Goal: Task Accomplishment & Management: Use online tool/utility

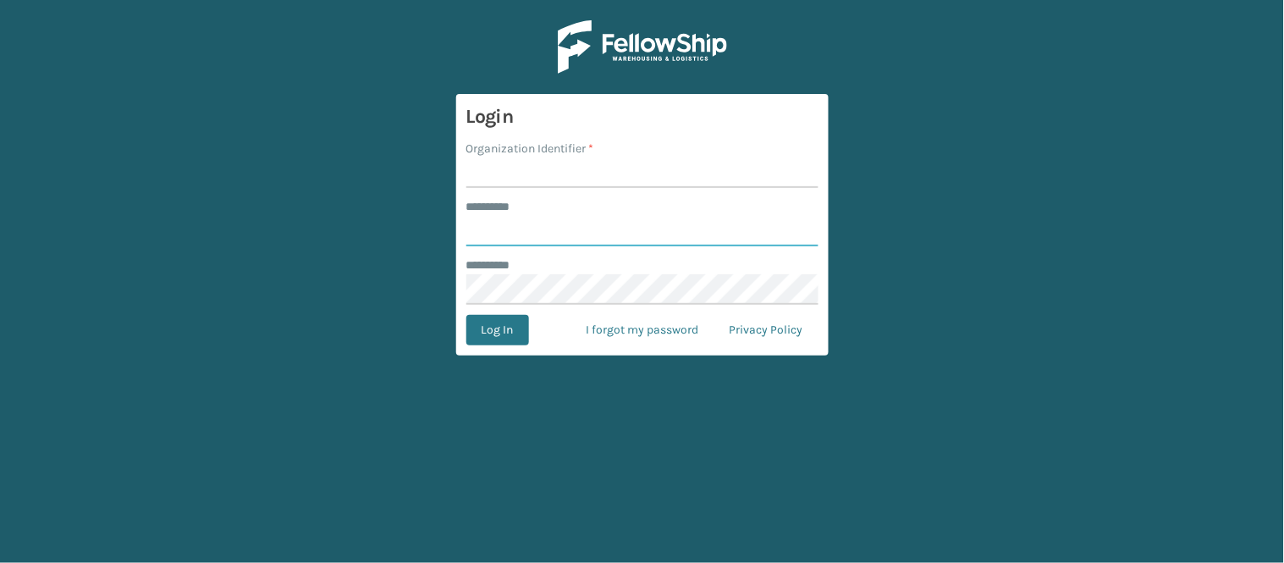
type input "******"
type input "WindGap"
click at [466, 315] on button "Log In" at bounding box center [497, 330] width 63 height 30
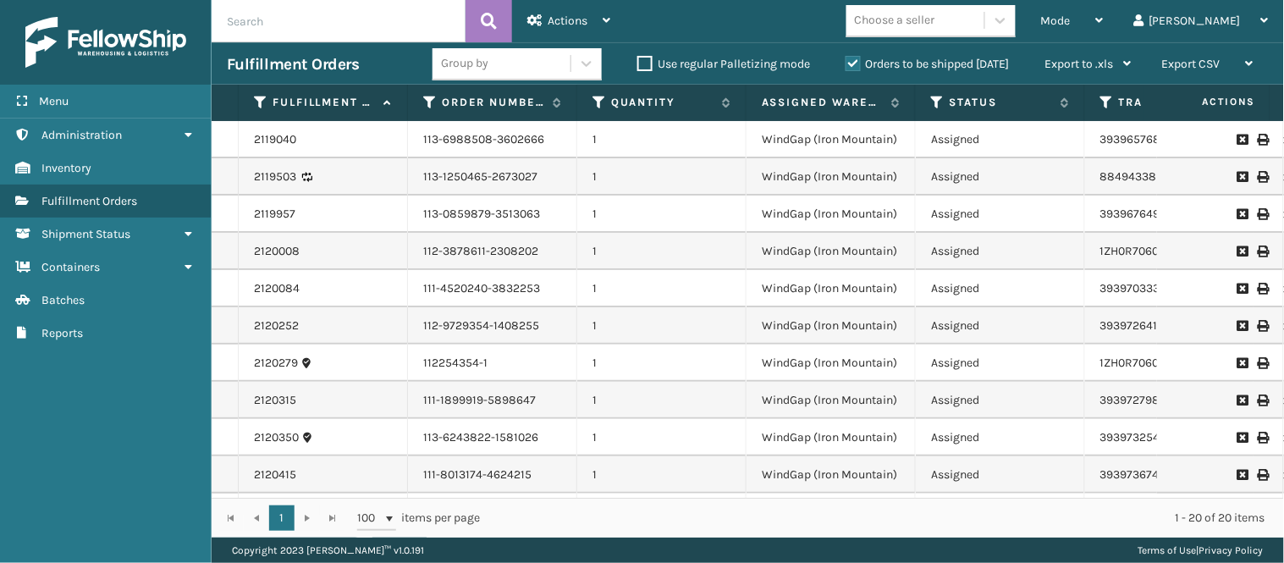
click at [585, 157] on td "1" at bounding box center [661, 139] width 169 height 37
click at [1071, 18] on span "Mode" at bounding box center [1056, 21] width 30 height 14
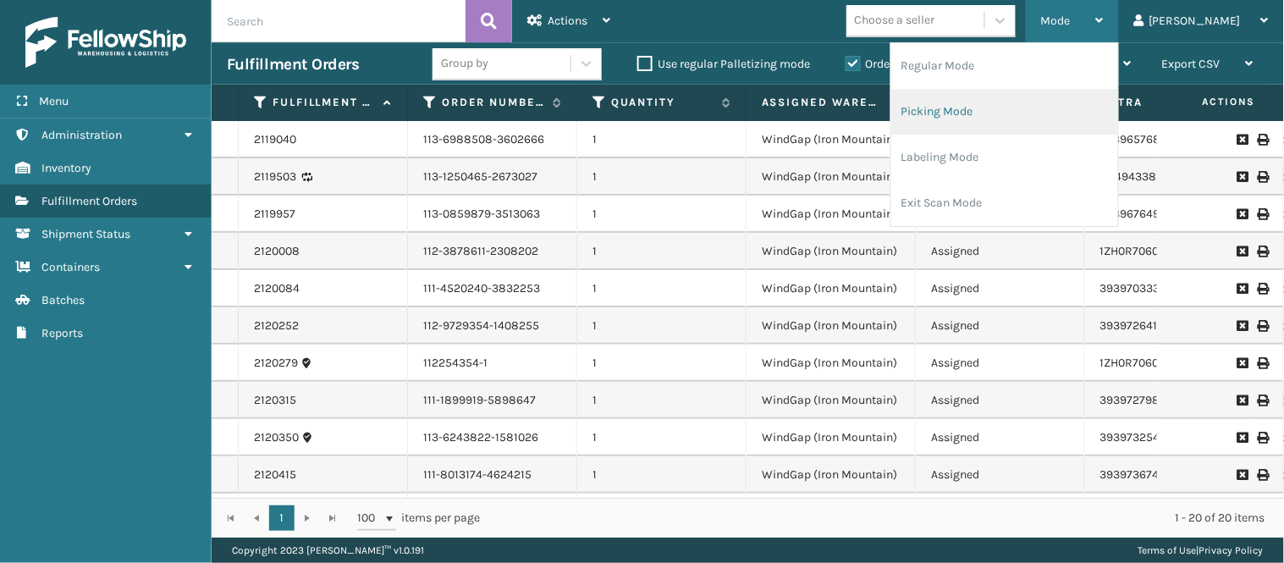
click at [993, 116] on li "Picking Mode" at bounding box center [1004, 112] width 227 height 46
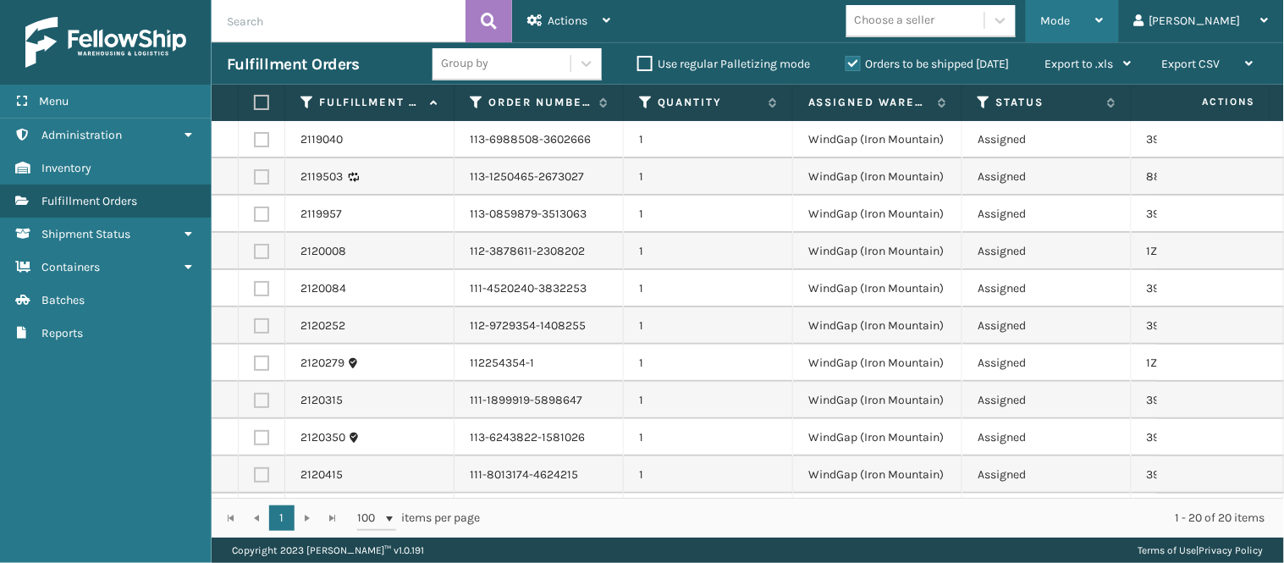
click at [1104, 8] on div "Mode" at bounding box center [1072, 21] width 63 height 42
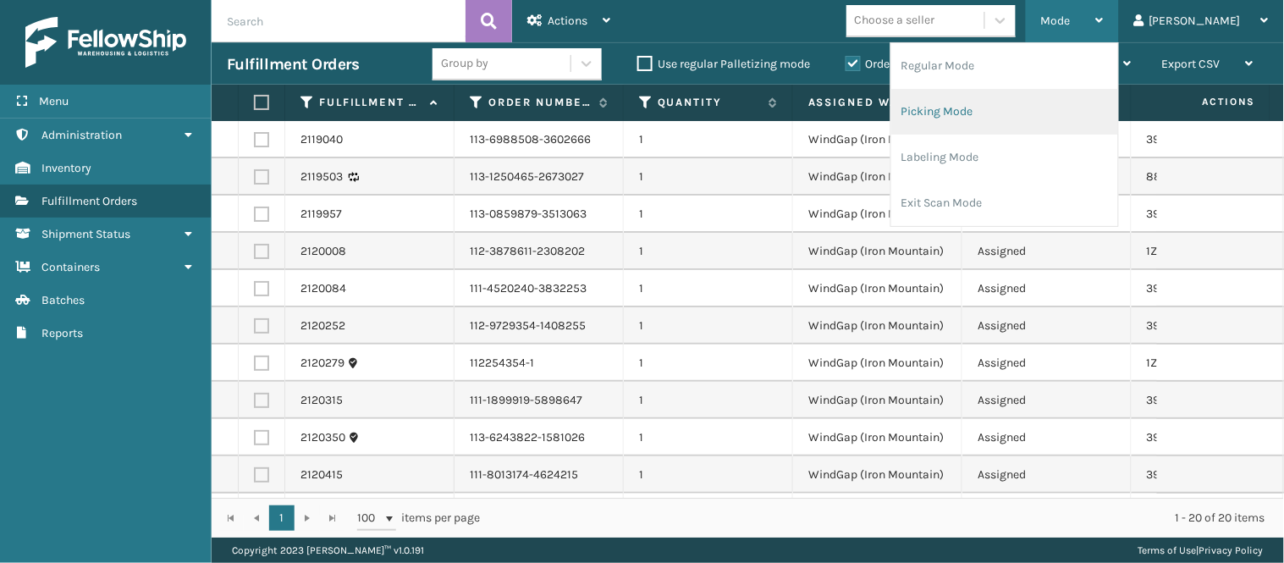
click at [1054, 106] on li "Picking Mode" at bounding box center [1004, 112] width 227 height 46
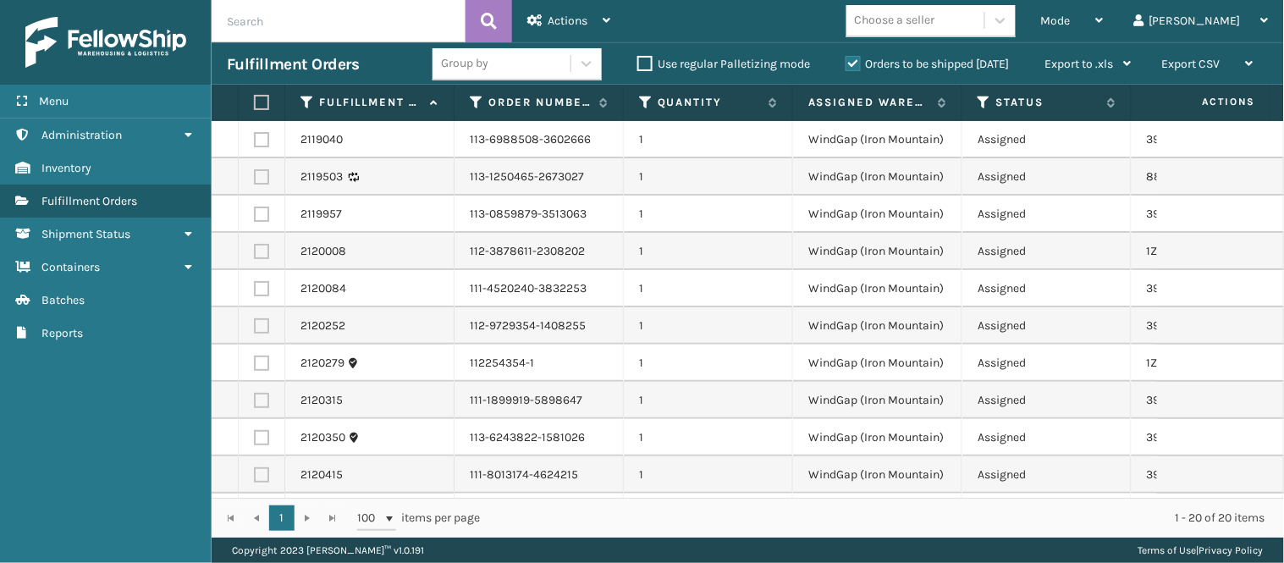
click at [513, 248] on td "112-3878611-2308202" at bounding box center [539, 251] width 169 height 37
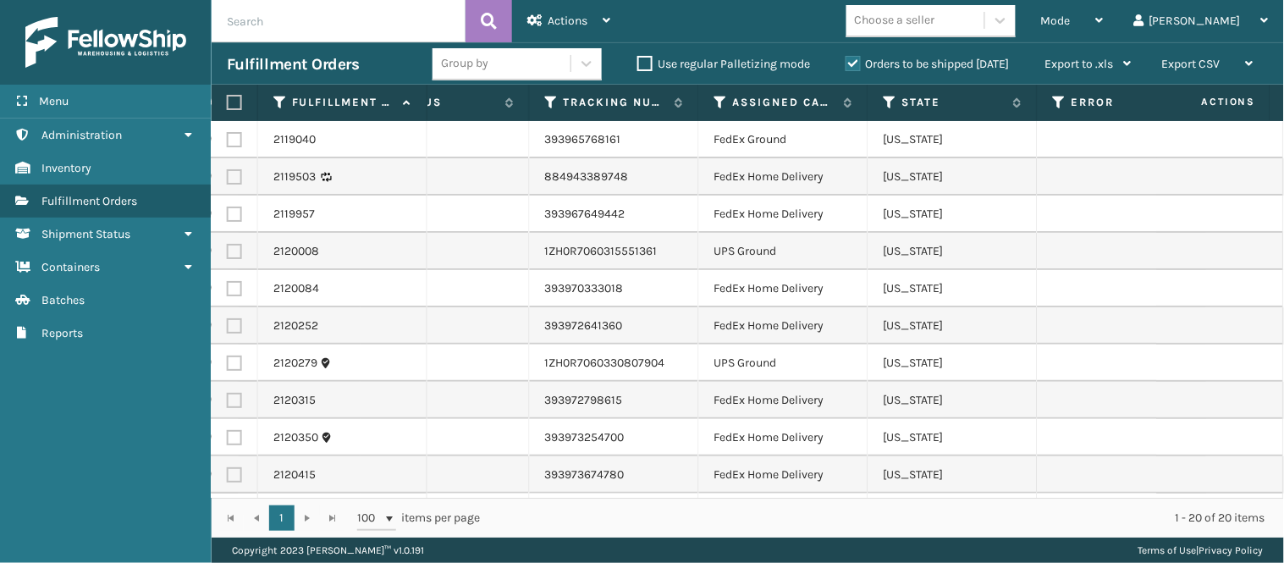
click at [227, 244] on label at bounding box center [234, 251] width 15 height 15
click at [227, 244] on input "checkbox" at bounding box center [227, 249] width 1 height 11
checkbox input "true"
click at [229, 364] on label at bounding box center [234, 363] width 15 height 15
click at [228, 364] on input "checkbox" at bounding box center [227, 361] width 1 height 11
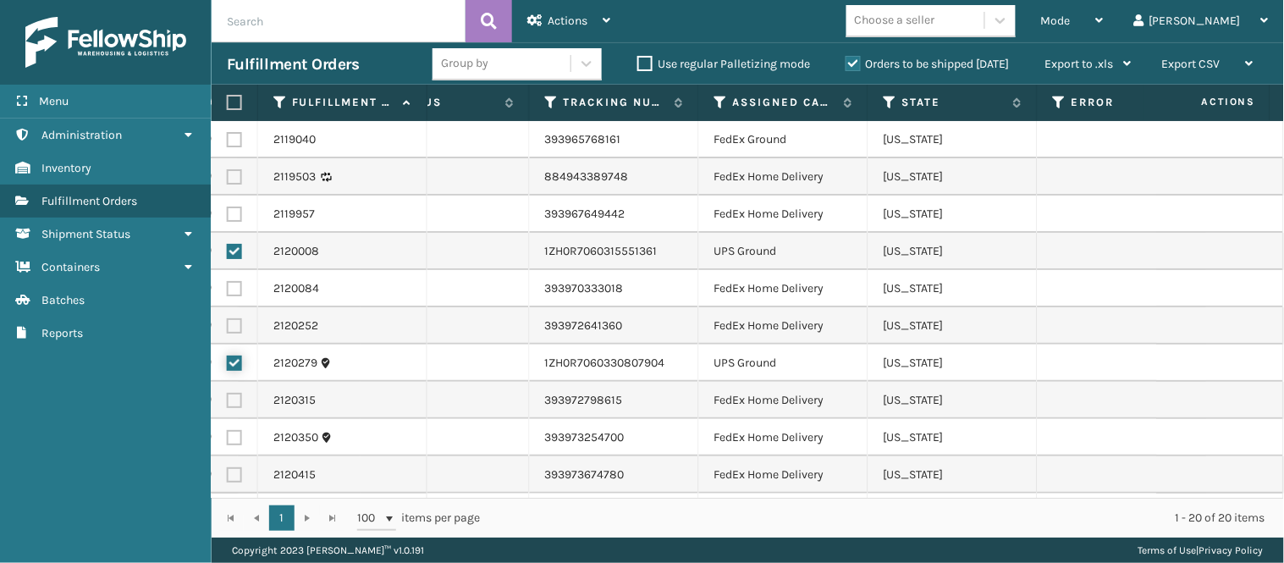
checkbox input "true"
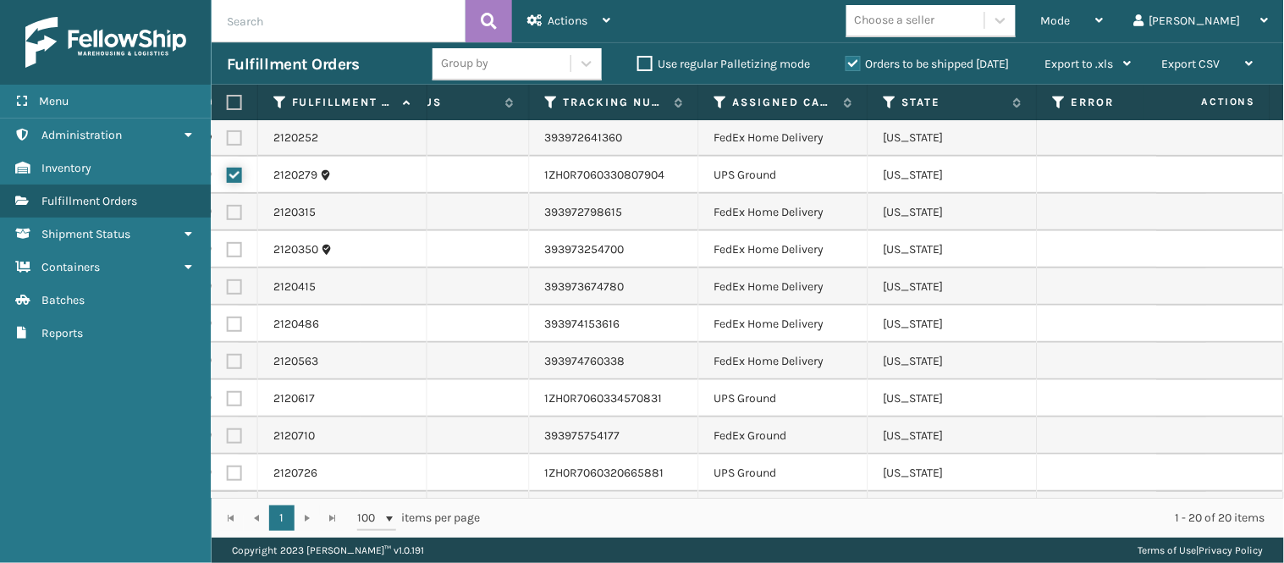
scroll to position [225, 602]
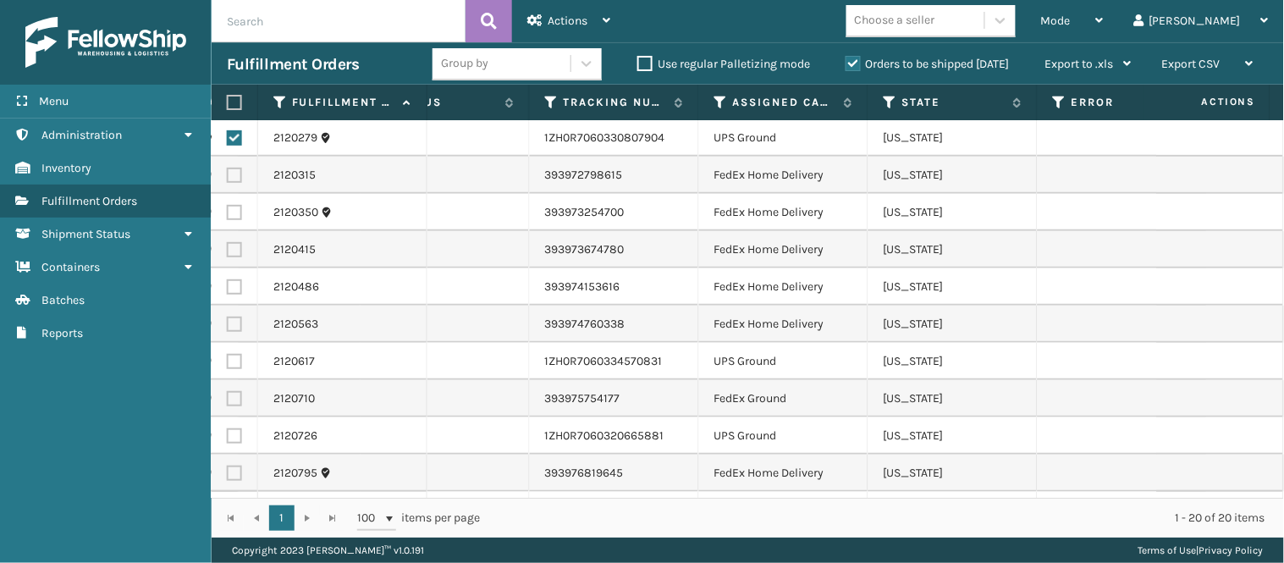
click at [227, 361] on label at bounding box center [234, 361] width 15 height 15
click at [227, 361] on input "checkbox" at bounding box center [227, 359] width 1 height 11
checkbox input "true"
click at [235, 432] on label at bounding box center [234, 435] width 15 height 15
click at [228, 432] on input "checkbox" at bounding box center [227, 433] width 1 height 11
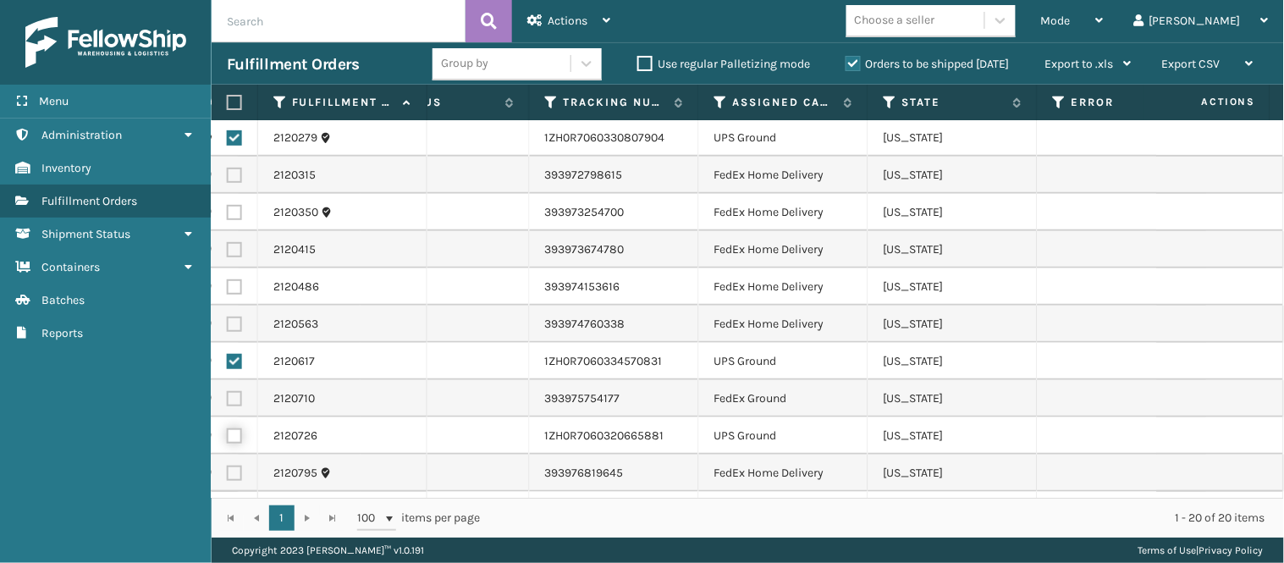
checkbox input "true"
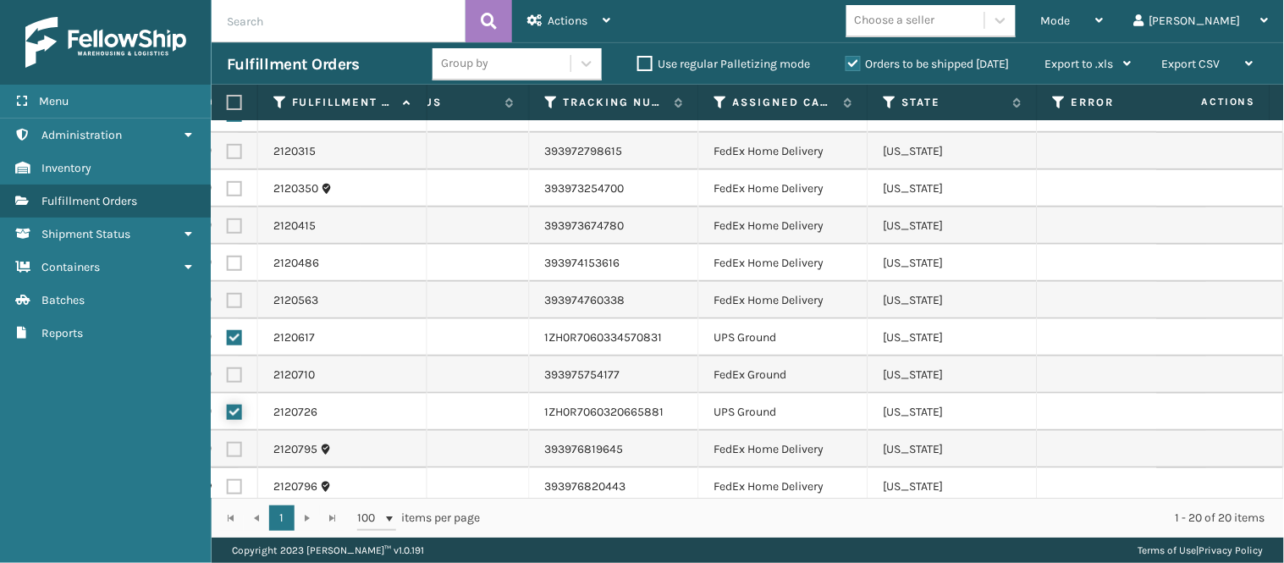
scroll to position [381, 602]
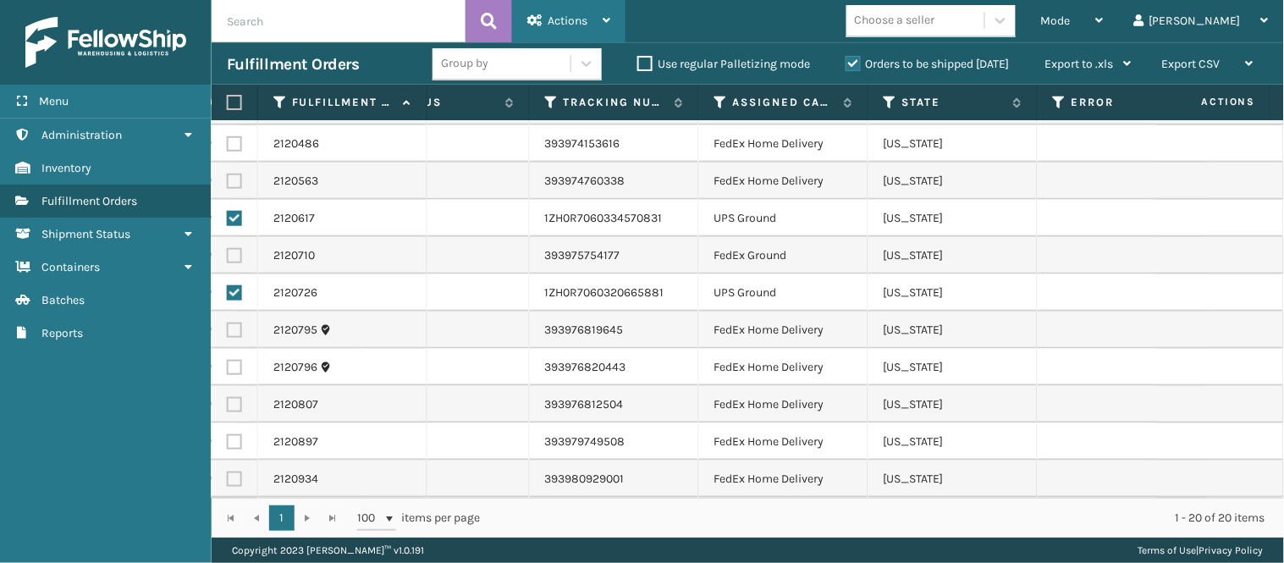
click at [554, 19] on span "Actions" at bounding box center [568, 21] width 40 height 14
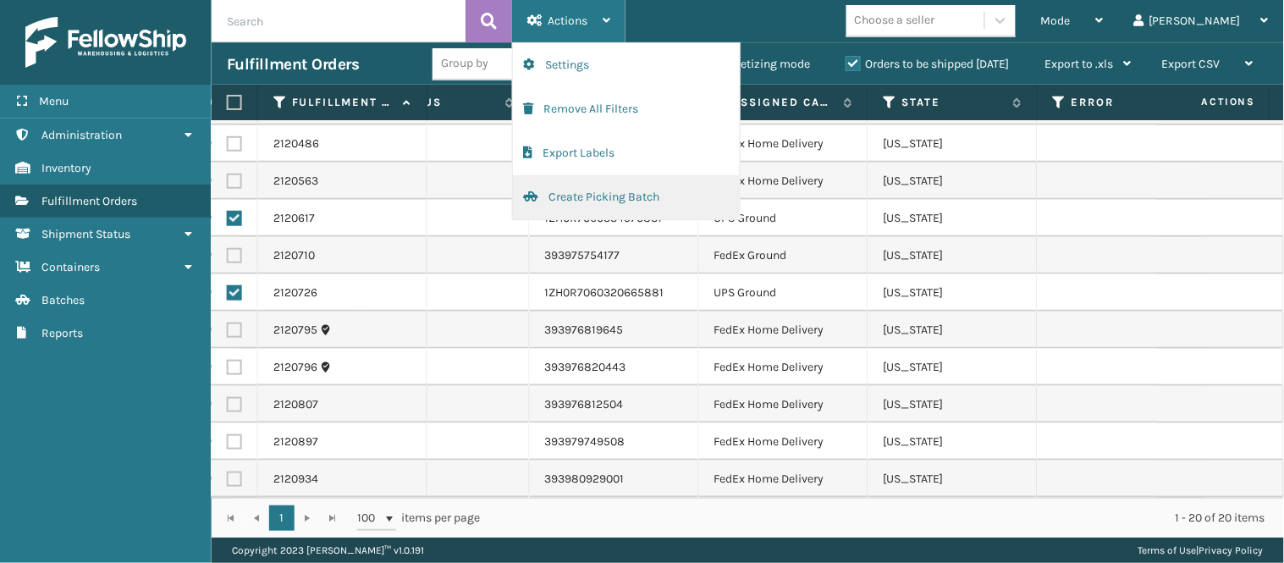
click at [610, 198] on button "Create Picking Batch" at bounding box center [626, 197] width 227 height 44
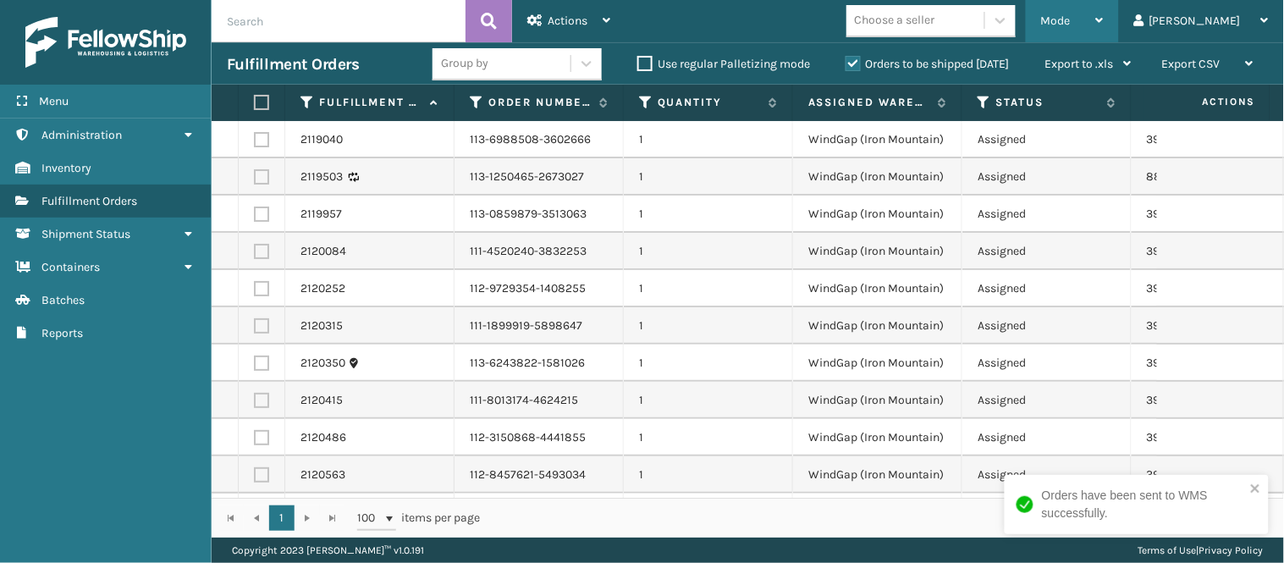
click at [1102, 32] on div "Mode" at bounding box center [1072, 21] width 63 height 42
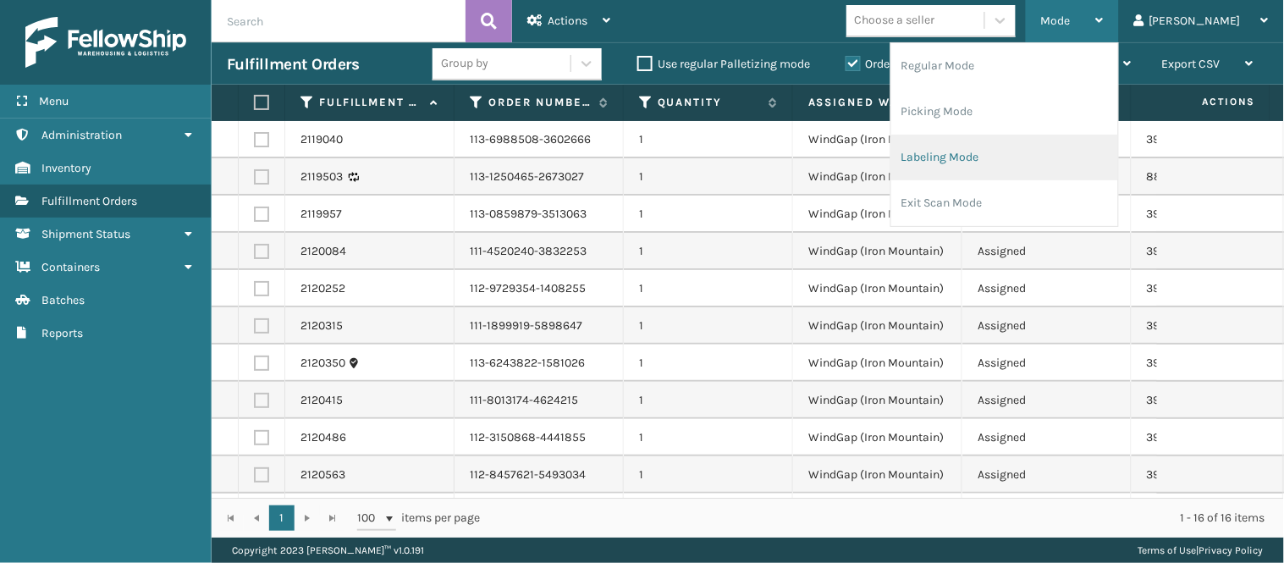
click at [1030, 157] on li "Labeling Mode" at bounding box center [1004, 158] width 227 height 46
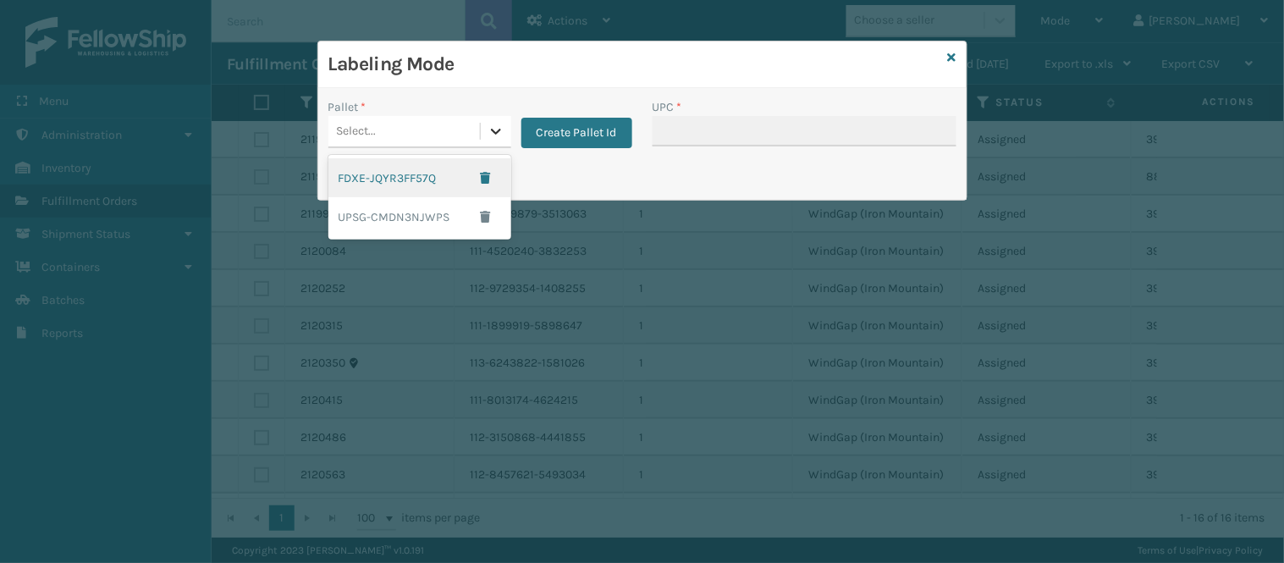
click at [495, 130] on icon at bounding box center [496, 131] width 17 height 17
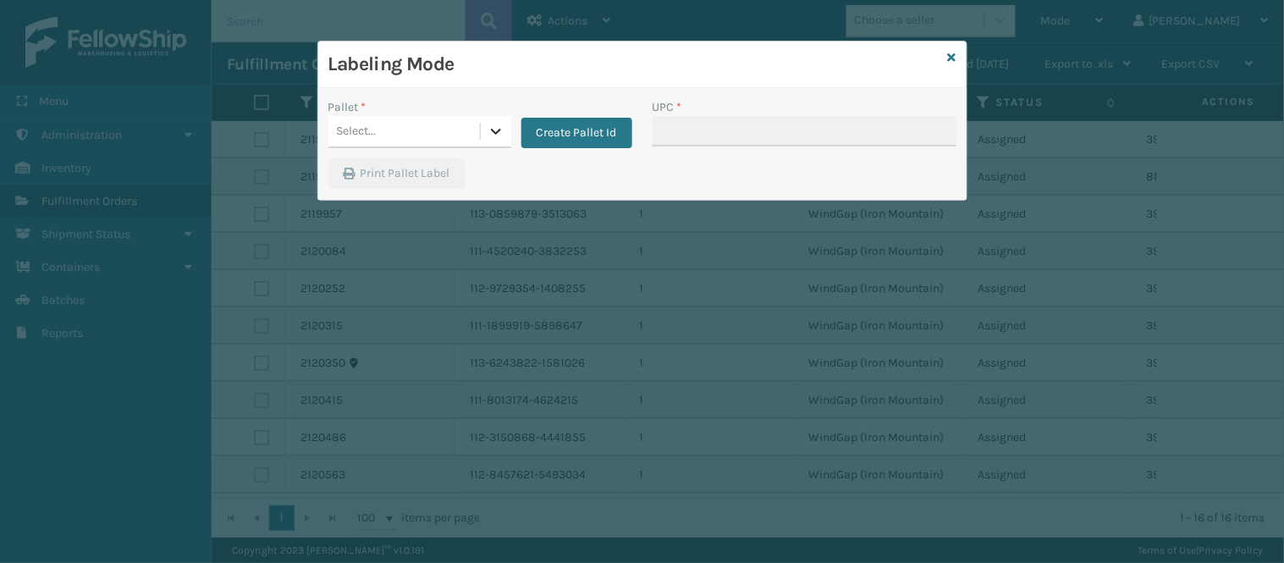
click at [495, 130] on icon at bounding box center [496, 131] width 17 height 17
click at [525, 133] on button "Create Pallet Id" at bounding box center [576, 133] width 111 height 30
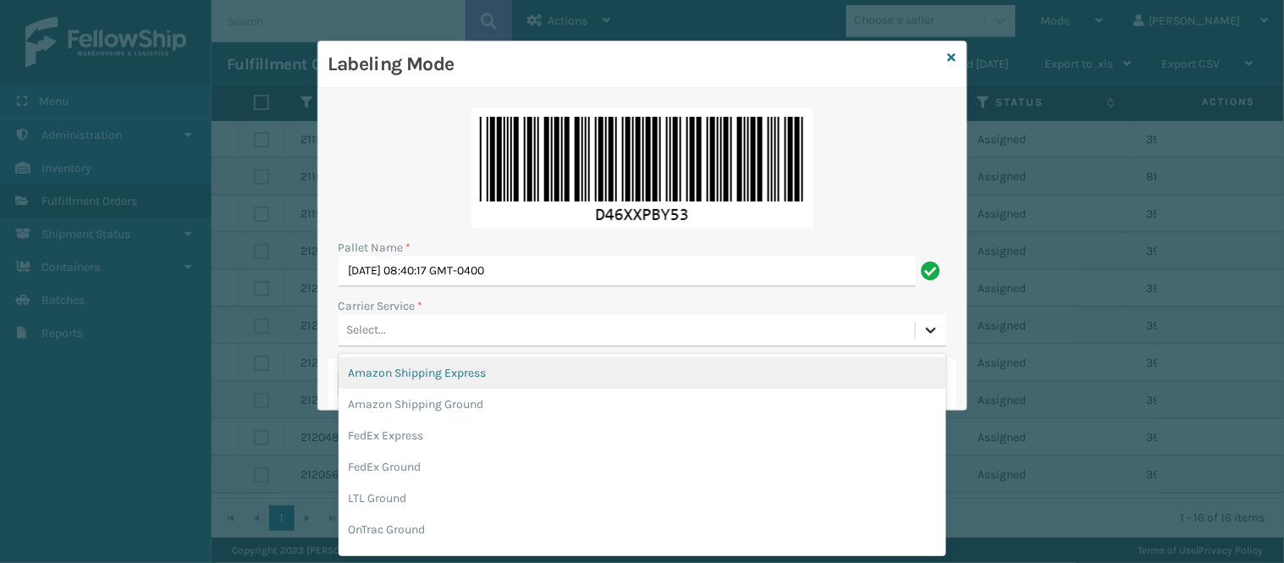
scroll to position [0, 0]
click at [931, 328] on icon at bounding box center [931, 330] width 17 height 17
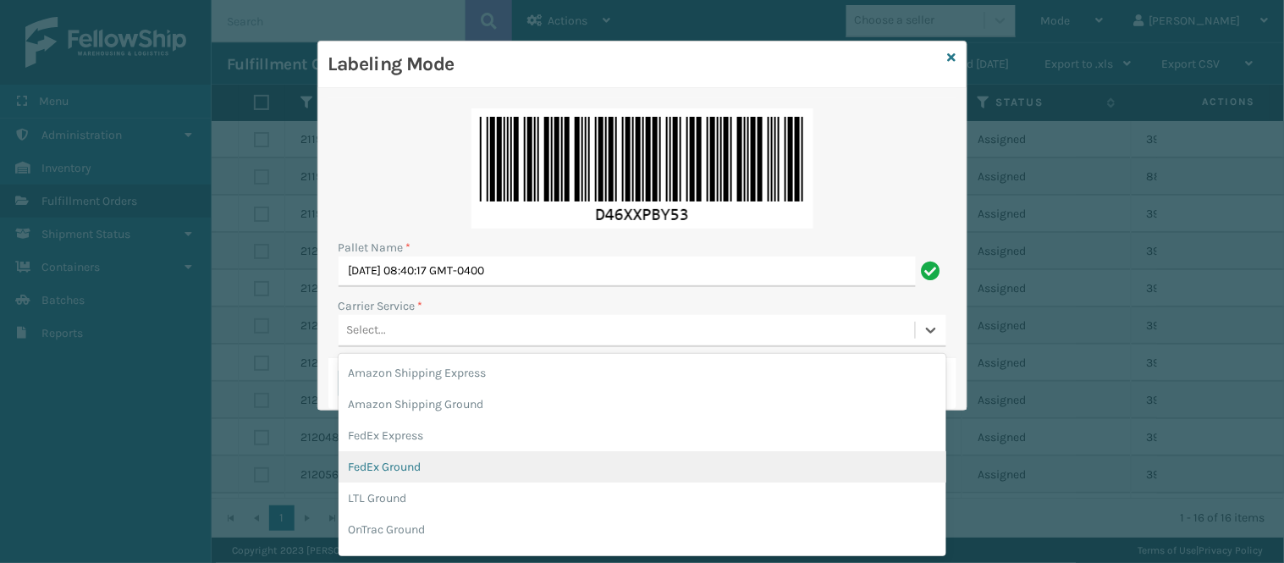
scroll to position [148, 0]
click at [536, 466] on div "UPS Ground" at bounding box center [643, 475] width 608 height 31
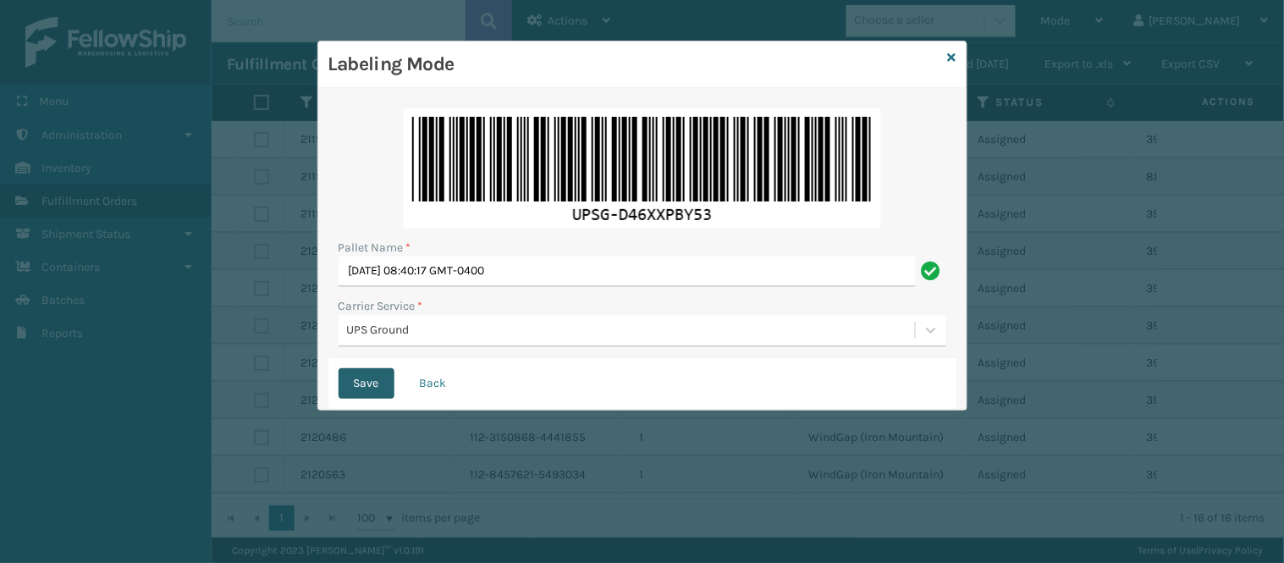
click at [366, 383] on button "Save" at bounding box center [367, 383] width 56 height 30
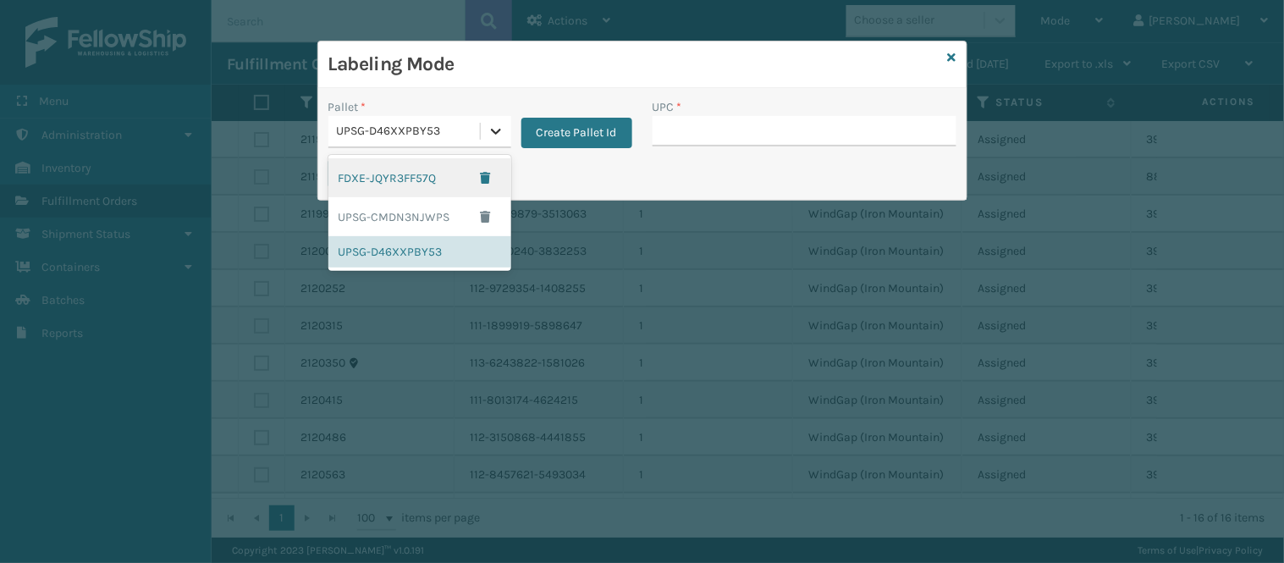
click at [492, 138] on icon at bounding box center [496, 131] width 17 height 17
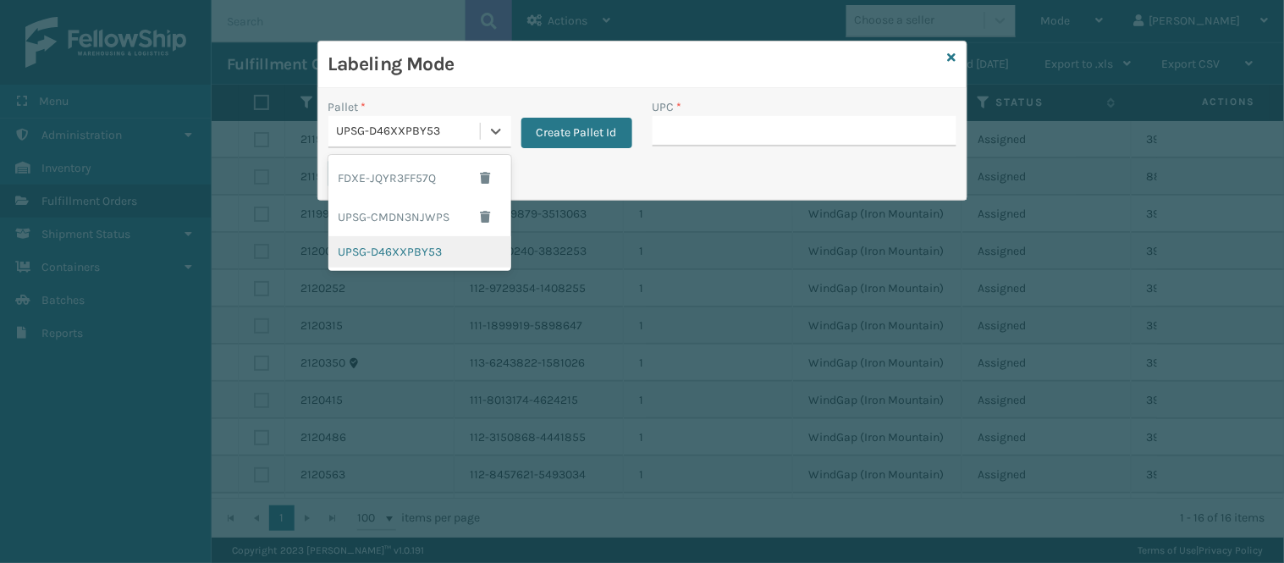
click at [420, 245] on div "UPSG-D46XXPBY53" at bounding box center [419, 251] width 183 height 31
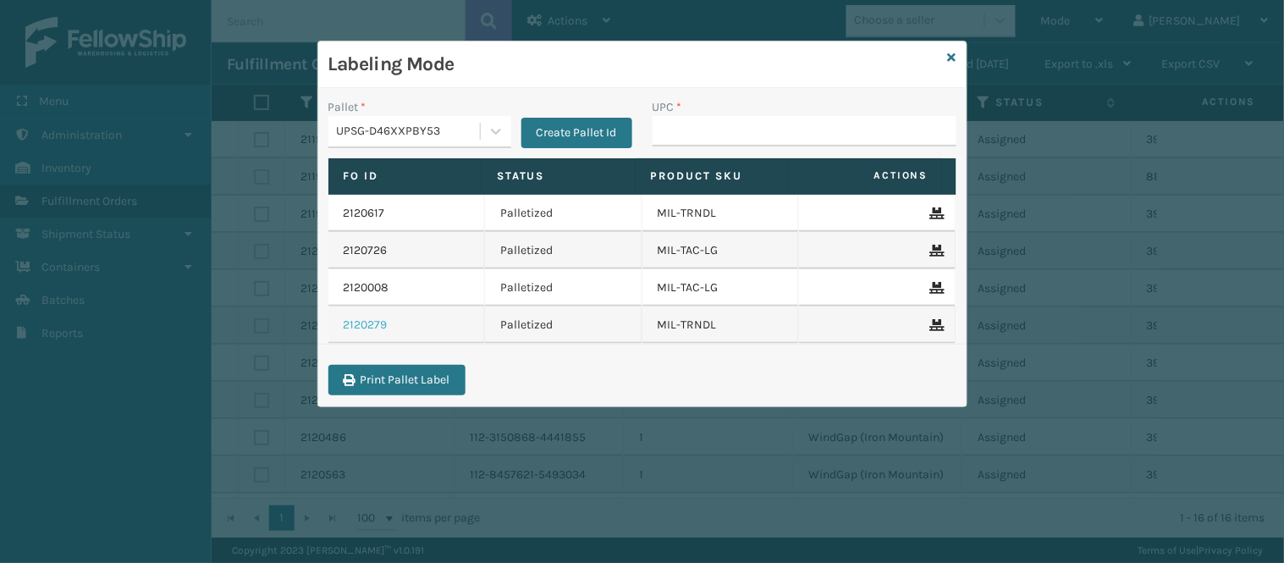
click at [372, 323] on link "2120279" at bounding box center [366, 325] width 44 height 17
